Goal: Find specific page/section: Find specific page/section

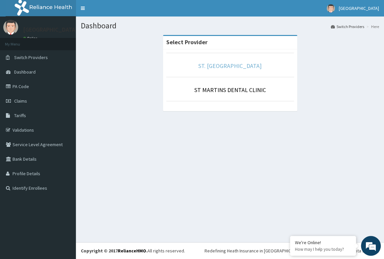
click at [211, 67] on link "ST. [GEOGRAPHIC_DATA]" at bounding box center [229, 66] width 63 height 8
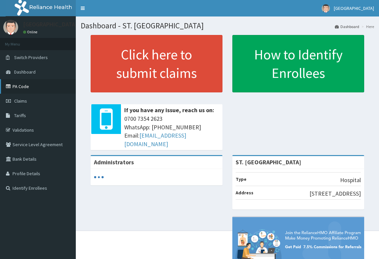
click at [30, 89] on link "PA Code" at bounding box center [38, 86] width 76 height 15
